Goal: Task Accomplishment & Management: Use online tool/utility

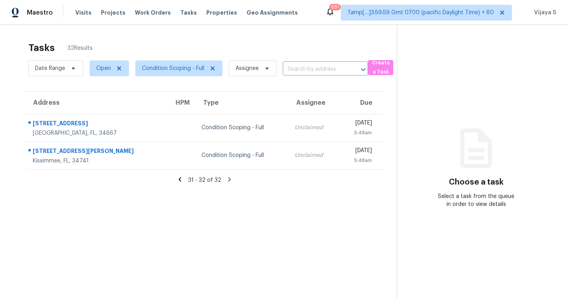
scroll to position [25, 0]
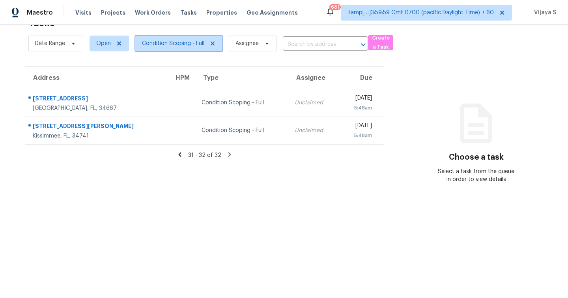
click at [169, 44] on span "Condition Scoping - Full" at bounding box center [173, 43] width 62 height 8
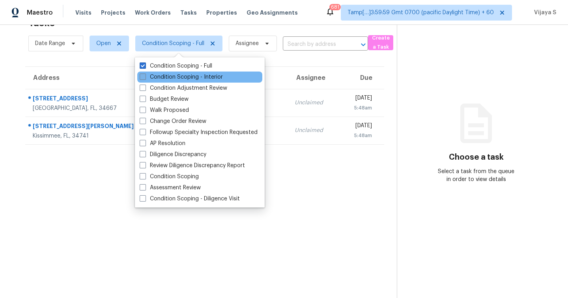
click at [140, 77] on span at bounding box center [143, 76] width 6 height 6
click at [140, 77] on input "Condition Scoping - Interior" at bounding box center [142, 75] width 5 height 5
checkbox input "true"
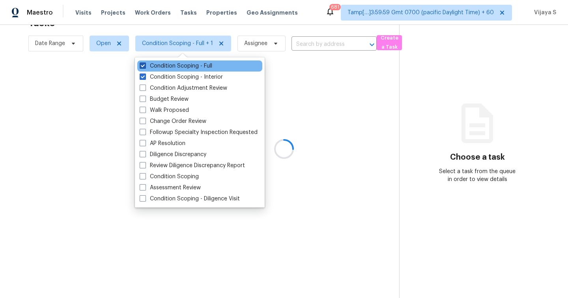
click at [141, 66] on span at bounding box center [143, 65] width 6 height 6
click at [141, 66] on input "Condition Scoping - Full" at bounding box center [142, 64] width 5 height 5
checkbox input "false"
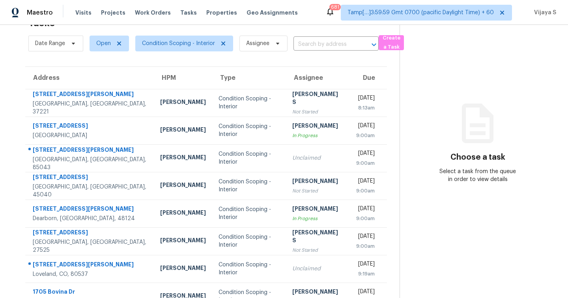
click at [340, 58] on section "Tasks 12 Results Date Range Open Condition Scoping - Interior Assignee ​ Create…" at bounding box center [206, 200] width 387 height 374
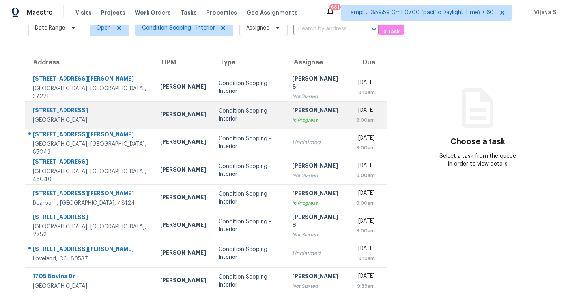
scroll to position [43, 0]
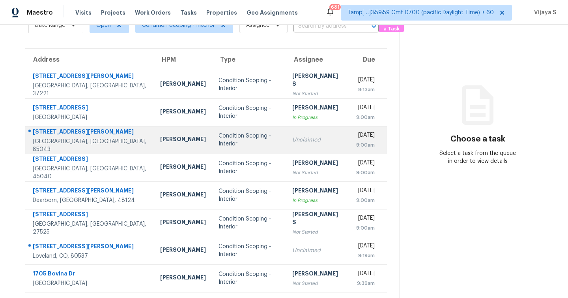
click at [292, 142] on div "Unclaimed" at bounding box center [317, 140] width 50 height 8
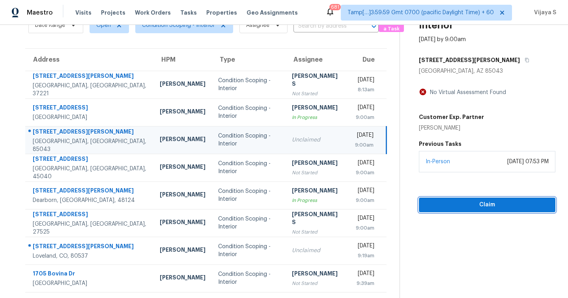
click at [458, 205] on span "Claim" at bounding box center [487, 205] width 124 height 10
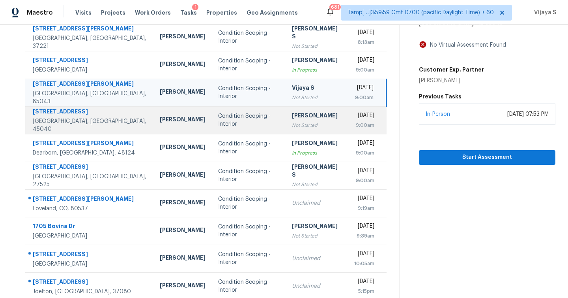
scroll to position [99, 0]
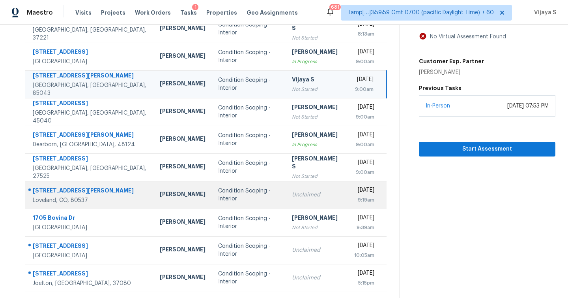
click at [244, 197] on div "Condition Scoping - Interior" at bounding box center [248, 195] width 61 height 16
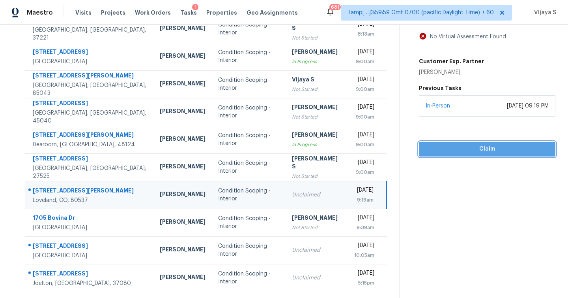
click at [466, 146] on span "Claim" at bounding box center [487, 149] width 124 height 10
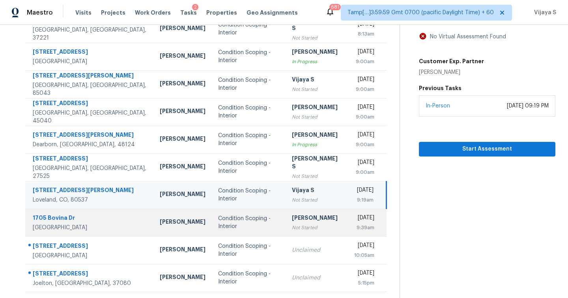
scroll to position [113, 0]
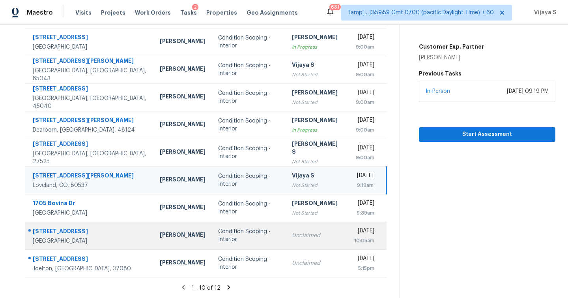
click at [303, 237] on div "Unclaimed" at bounding box center [317, 235] width 50 height 8
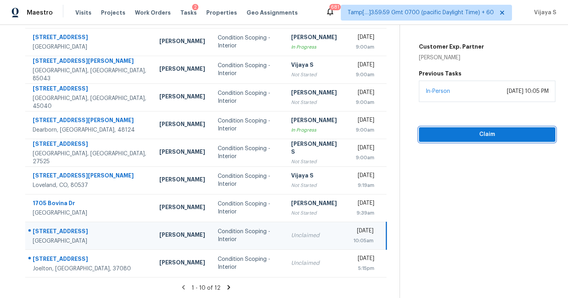
click at [471, 135] on span "Claim" at bounding box center [487, 134] width 124 height 10
